Goal: Find specific page/section: Find specific page/section

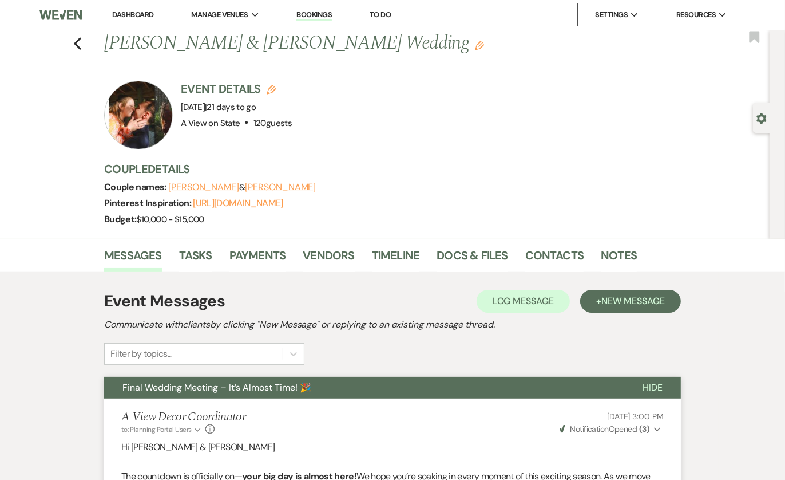
click at [142, 17] on link "Dashboard" at bounding box center [132, 15] width 41 height 10
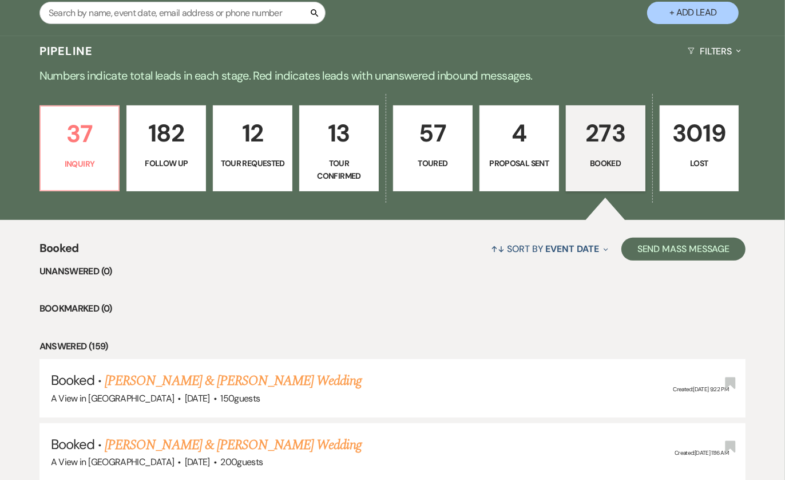
scroll to position [175, 0]
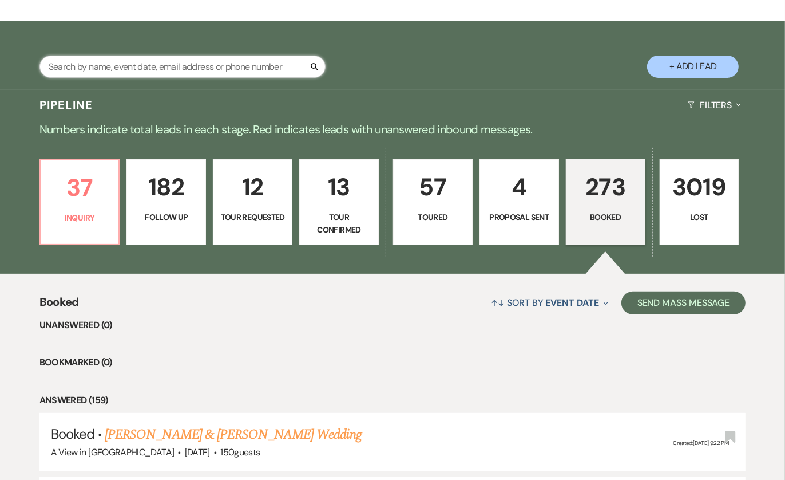
click at [171, 68] on input "text" at bounding box center [182, 67] width 286 height 22
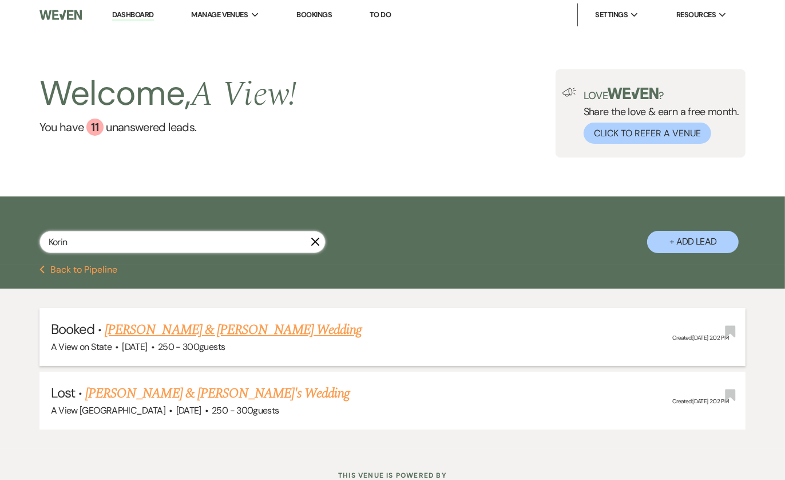
type input "Korin"
click at [173, 325] on link "[PERSON_NAME] & [PERSON_NAME] Wedding" at bounding box center [233, 329] width 256 height 21
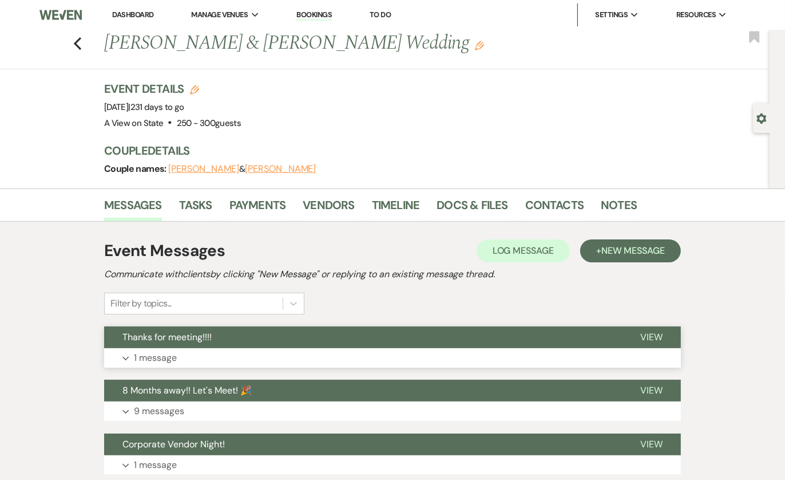
click at [271, 326] on button "Thanks for meeting!!!!" at bounding box center [363, 337] width 518 height 22
